Goal: Task Accomplishment & Management: Manage account settings

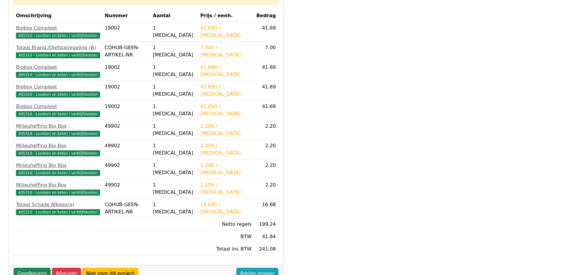
scroll to position [172, 0]
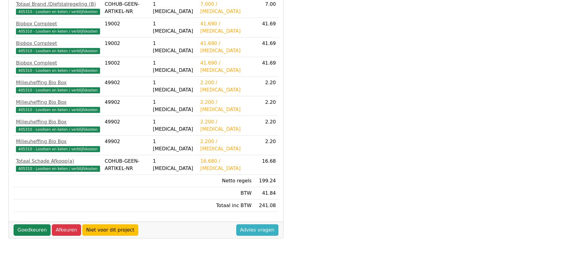
click at [262, 229] on link "Advies vragen" at bounding box center [257, 229] width 42 height 11
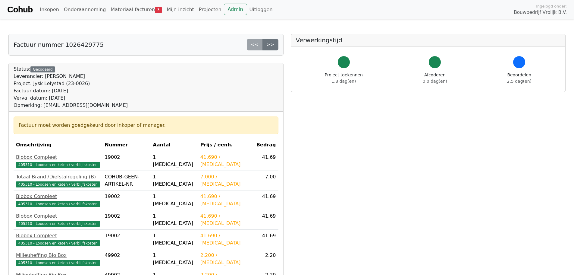
scroll to position [172, 0]
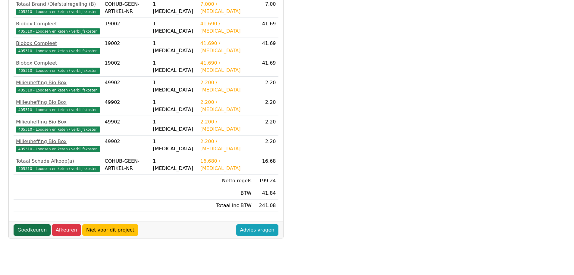
click at [32, 228] on link "Goedkeuren" at bounding box center [32, 229] width 37 height 11
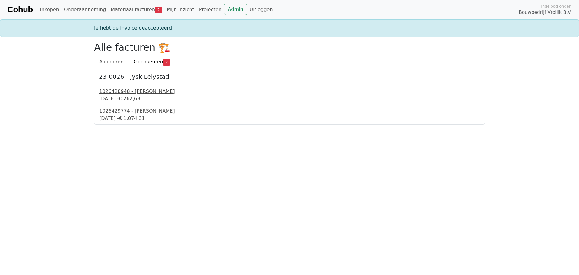
click at [134, 96] on div "18 september 2025 - € 262,68" at bounding box center [289, 98] width 380 height 7
click at [117, 91] on div "1026428948 - Boels Verhuur" at bounding box center [289, 91] width 380 height 7
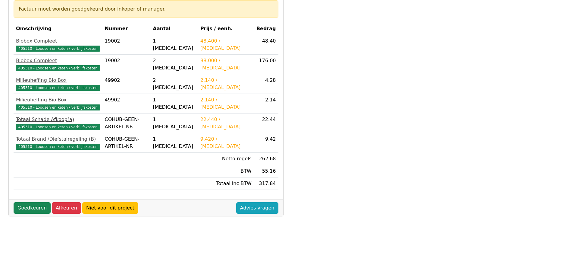
scroll to position [121, 0]
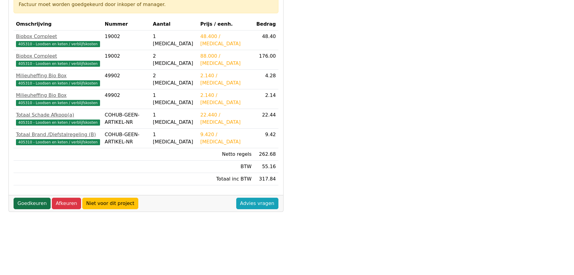
click at [22, 201] on link "Goedkeuren" at bounding box center [32, 202] width 37 height 11
click at [29, 203] on link "Goedkeuren" at bounding box center [32, 202] width 37 height 11
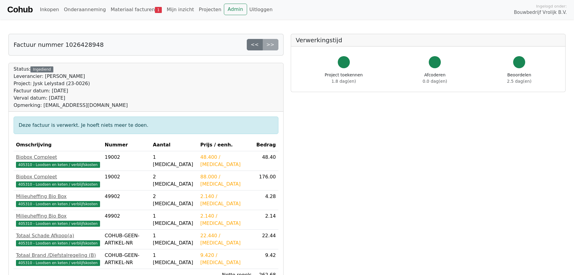
click at [273, 42] on div "<< >>" at bounding box center [263, 44] width 32 height 11
click at [255, 45] on link "<<" at bounding box center [255, 44] width 16 height 11
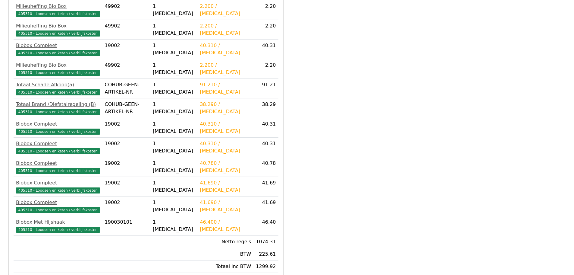
scroll to position [581, 0]
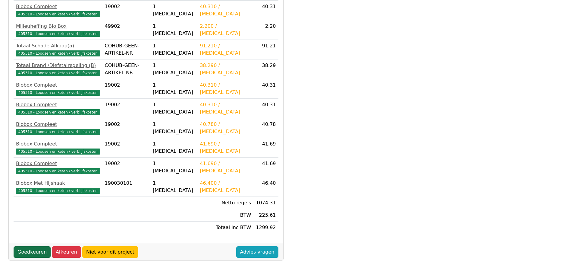
click at [29, 254] on link "Goedkeuren" at bounding box center [32, 251] width 37 height 11
